Goal: Navigation & Orientation: Find specific page/section

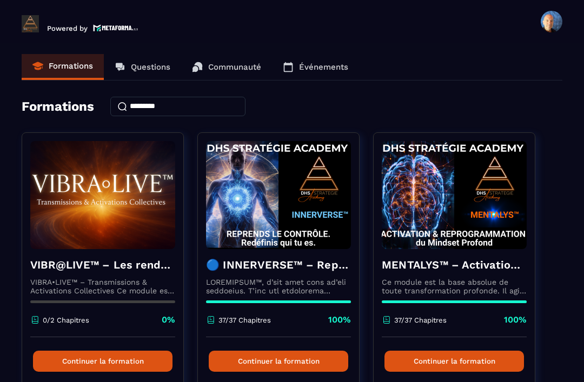
click at [313, 65] on p "Événements" at bounding box center [323, 67] width 49 height 10
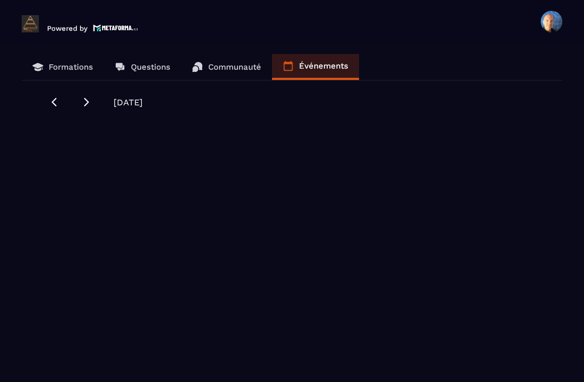
click at [87, 106] on icon at bounding box center [86, 102] width 11 height 11
click at [44, 99] on div "Formations Questions Communauté Événements [DATE]" at bounding box center [292, 219] width 563 height 331
click at [227, 71] on p "Communauté" at bounding box center [234, 67] width 53 height 10
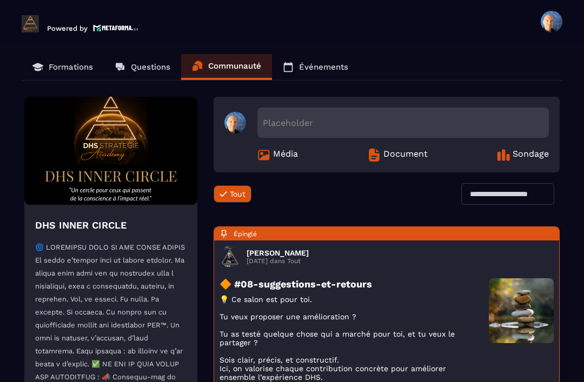
click at [314, 61] on link "Événements" at bounding box center [315, 67] width 87 height 26
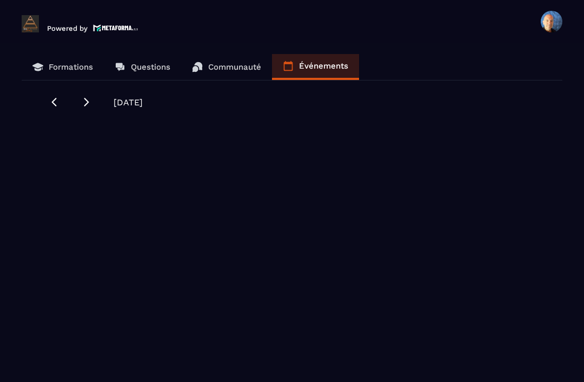
click at [54, 102] on icon at bounding box center [54, 102] width 5 height 9
click at [49, 102] on icon at bounding box center [54, 102] width 11 height 11
click at [76, 94] on div "Formations Questions Communauté Événements [DATE]" at bounding box center [292, 219] width 563 height 331
click at [78, 69] on p "Formations" at bounding box center [71, 67] width 44 height 10
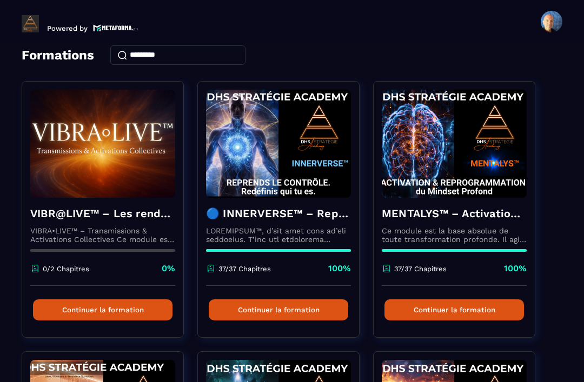
scroll to position [54, 0]
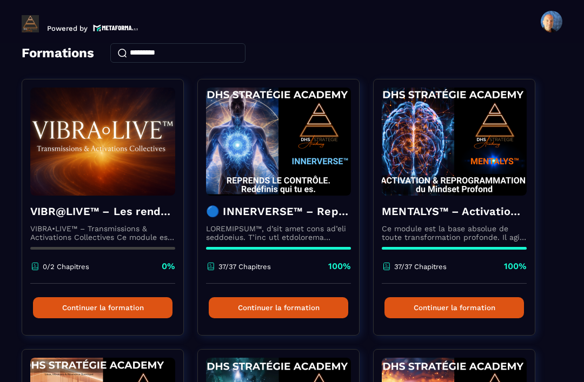
click at [112, 216] on h4 "VIBR@LIVE™ – Les rendez-vous d’intégration vivante" at bounding box center [102, 211] width 145 height 15
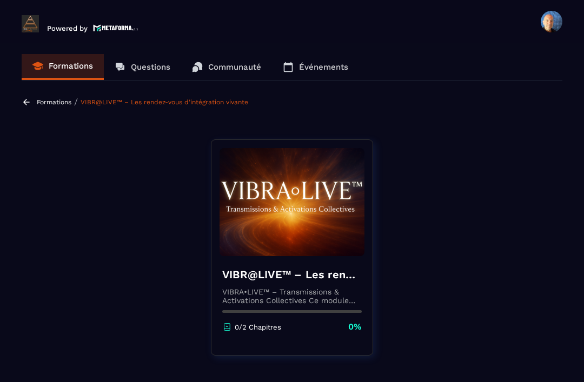
click at [322, 69] on p "Événements" at bounding box center [323, 67] width 49 height 10
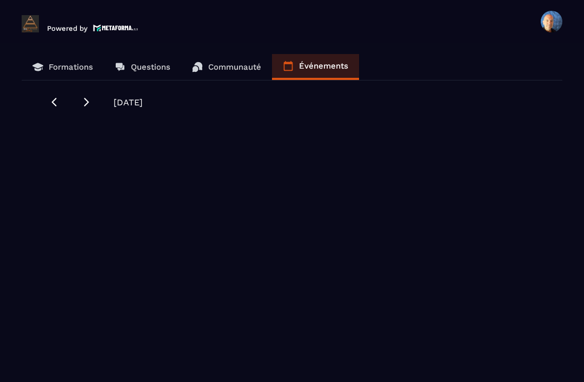
click at [75, 102] on div "[DATE]" at bounding box center [292, 102] width 487 height 11
click at [85, 111] on div "[DATE]" at bounding box center [292, 105] width 487 height 16
click at [91, 103] on icon at bounding box center [86, 102] width 11 height 11
click at [143, 105] on span "[DATE]" at bounding box center [128, 102] width 29 height 10
click at [140, 114] on div "Formations Questions Communauté Événements [DATE]" at bounding box center [292, 219] width 563 height 331
